Goal: Transaction & Acquisition: Purchase product/service

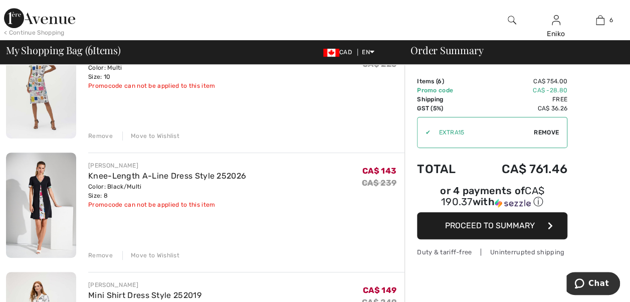
scroll to position [150, 0]
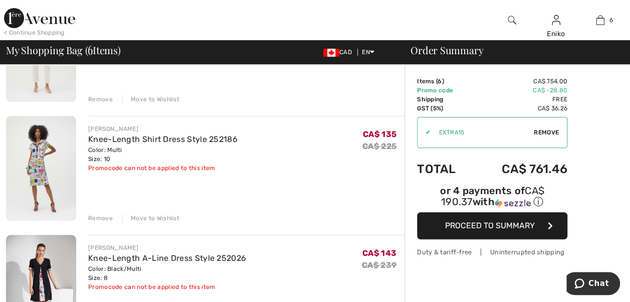
click at [102, 218] on div "Remove" at bounding box center [100, 218] width 25 height 9
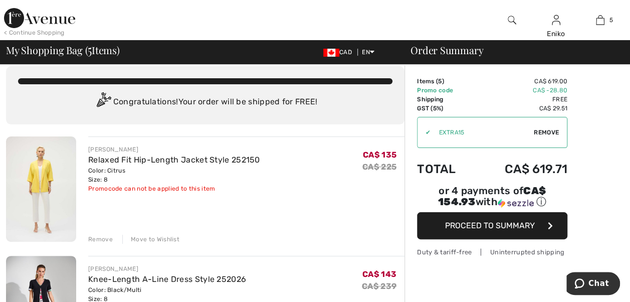
scroll to position [0, 0]
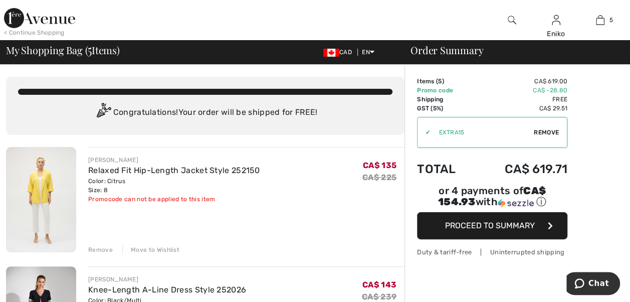
click at [96, 247] on div "Remove" at bounding box center [100, 249] width 25 height 9
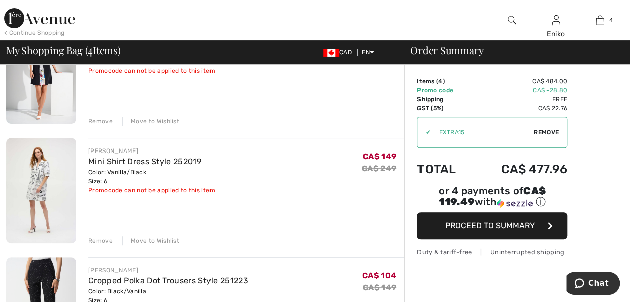
scroll to position [150, 0]
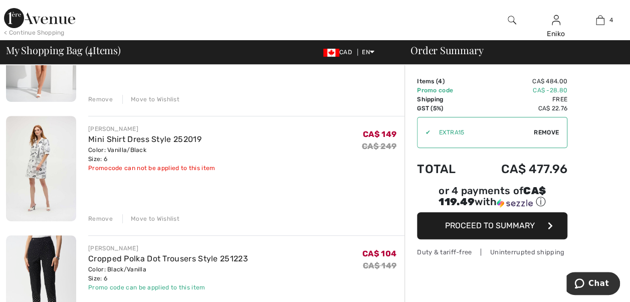
click at [105, 215] on div "Remove" at bounding box center [100, 218] width 25 height 9
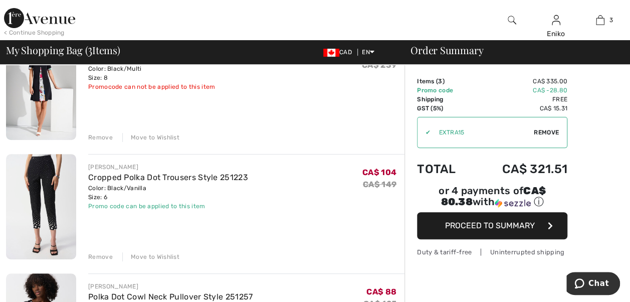
scroll to position [0, 0]
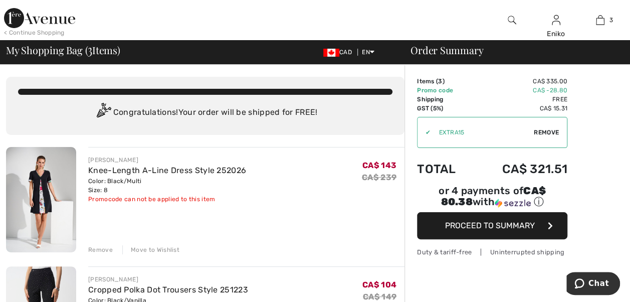
click at [484, 221] on span "Proceed to Summary" at bounding box center [490, 226] width 90 height 10
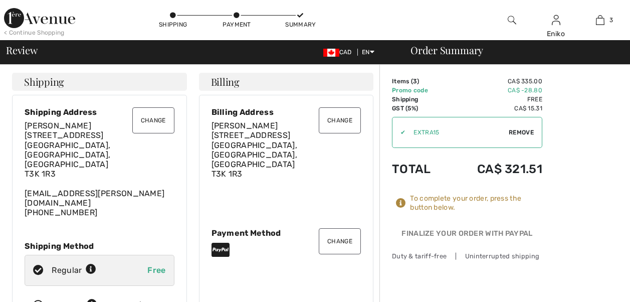
checkbox input "true"
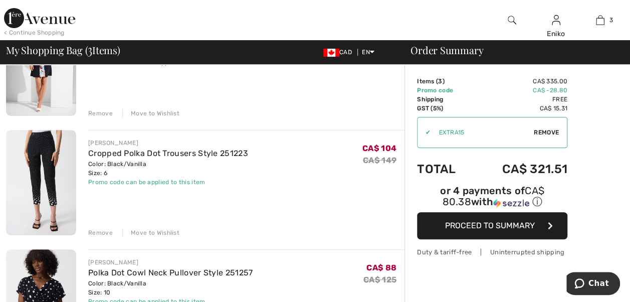
scroll to position [100, 0]
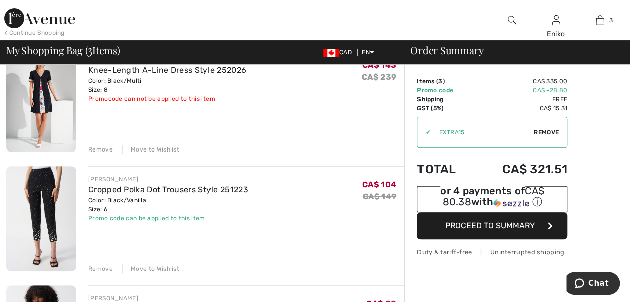
click at [530, 199] on img at bounding box center [511, 203] width 36 height 9
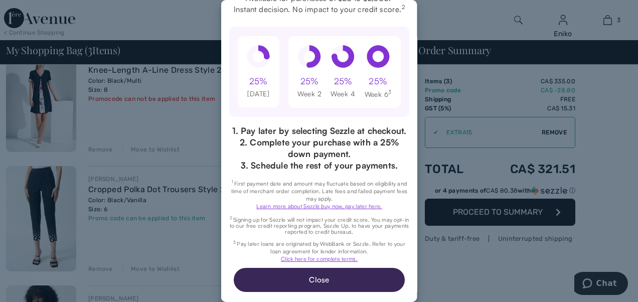
scroll to position [102, 0]
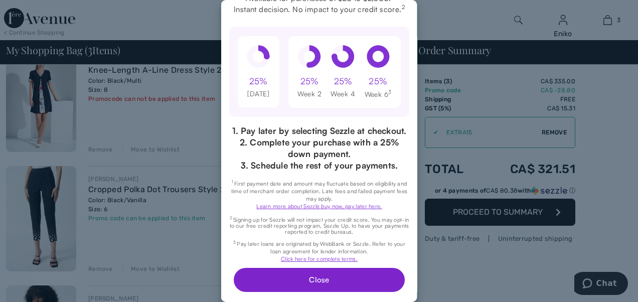
click at [326, 282] on button "Close" at bounding box center [318, 280] width 171 height 24
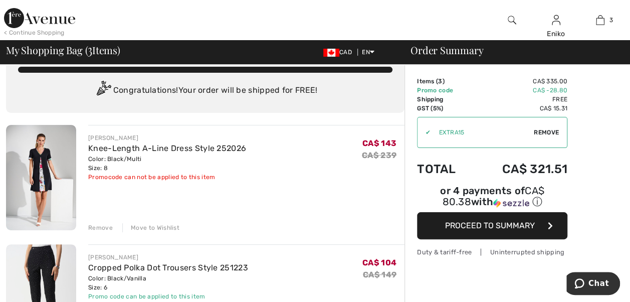
scroll to position [0, 0]
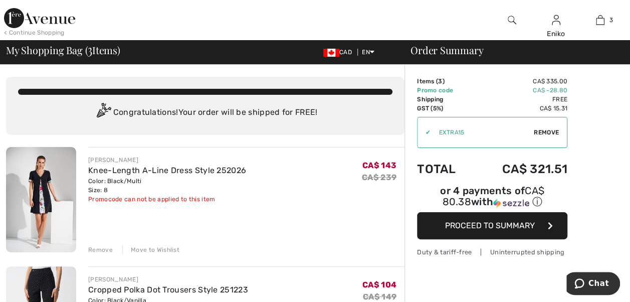
click at [508, 221] on span "Proceed to Summary" at bounding box center [490, 226] width 90 height 10
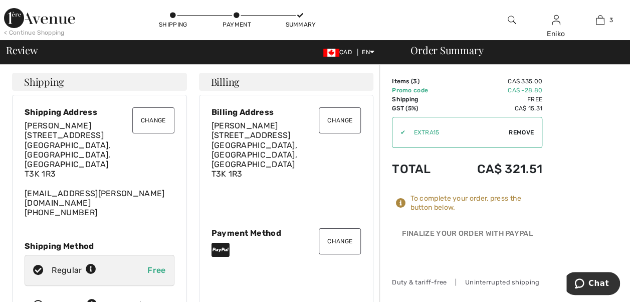
click at [354, 228] on button "Change" at bounding box center [340, 241] width 42 height 26
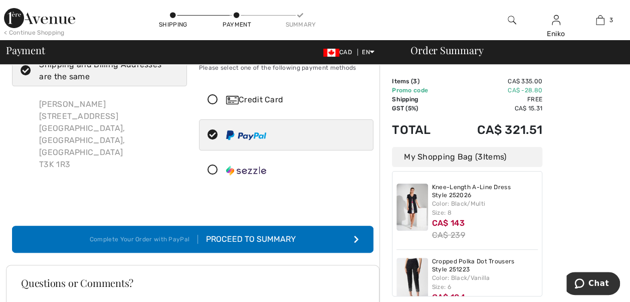
click at [210, 169] on icon at bounding box center [213, 170] width 27 height 11
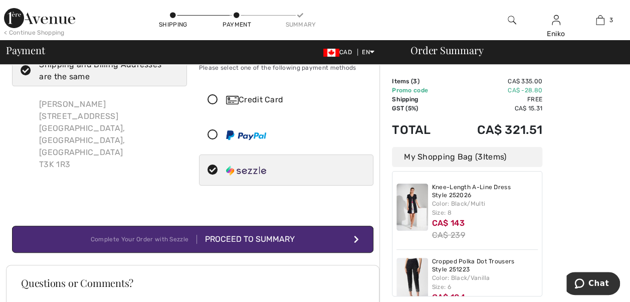
click at [300, 234] on button "Complete Your Order with Sezzle Proceed to Summary" at bounding box center [193, 239] width 362 height 27
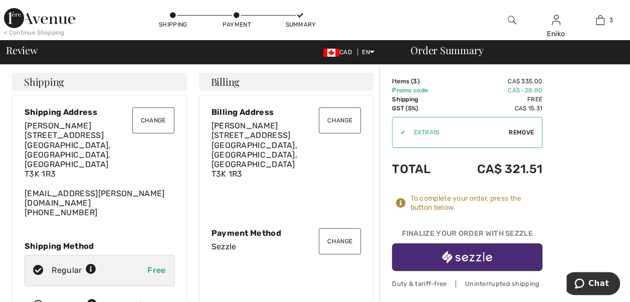
click at [475, 259] on img "button" at bounding box center [467, 257] width 50 height 13
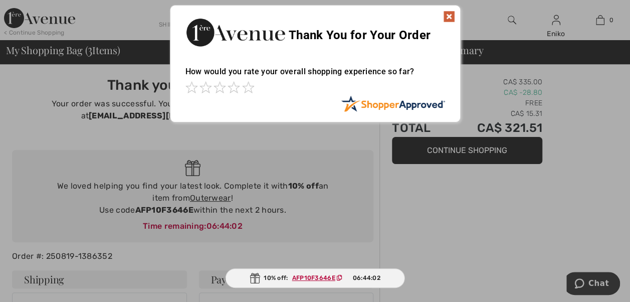
click at [453, 16] on img at bounding box center [449, 17] width 12 height 12
